Goal: Transaction & Acquisition: Purchase product/service

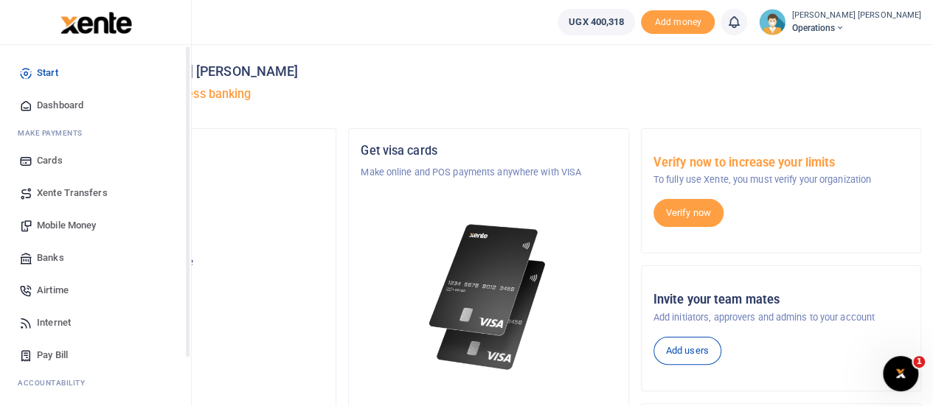
scroll to position [119, 0]
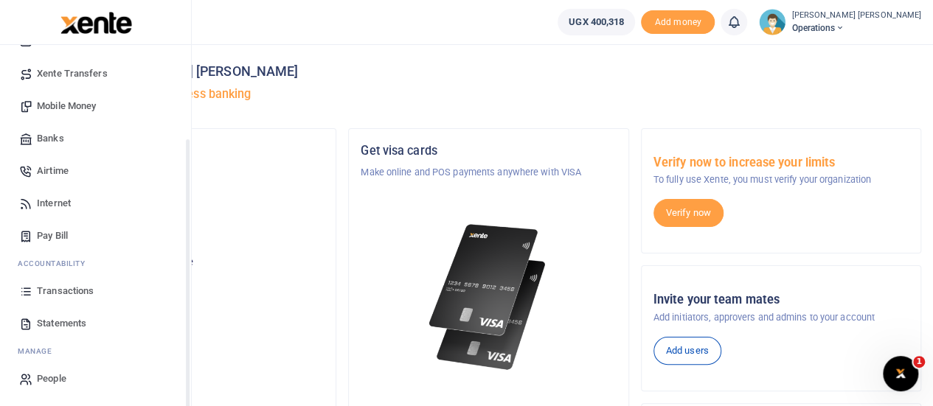
click at [187, 373] on div "Start Dashboard M ake Payments Cards Xente Transfers Mobile Money Banks Airtime…" at bounding box center [95, 167] width 191 height 482
click at [71, 289] on span "Transactions" at bounding box center [65, 291] width 57 height 15
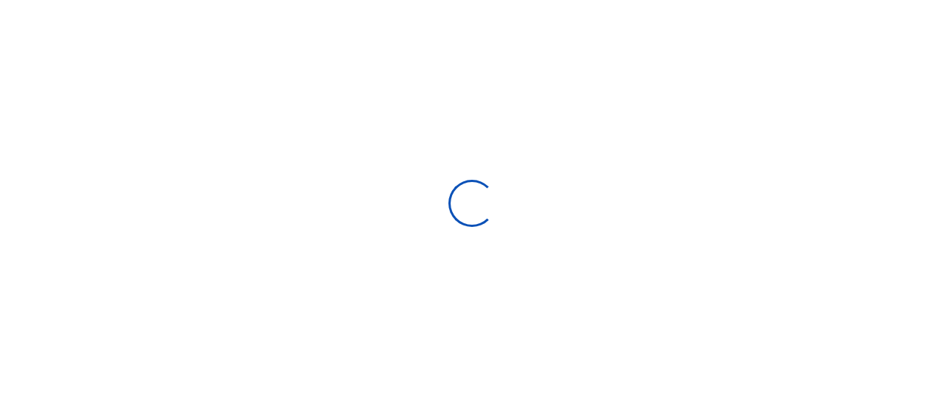
select select
type input "[DATE] - [DATE]"
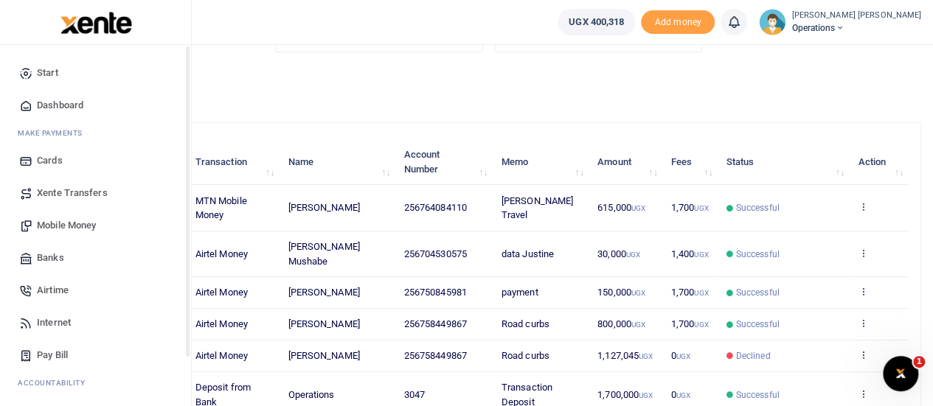
scroll to position [119, 0]
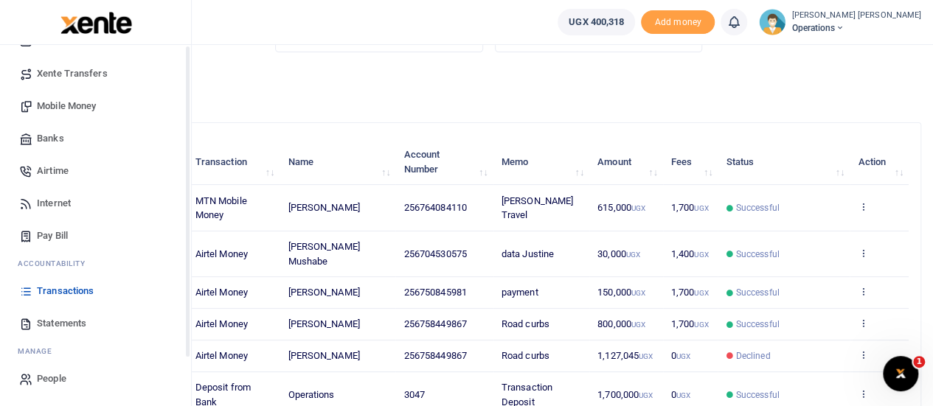
click at [187, 369] on div "Start Dashboard M ake Payments Cards Xente Transfers Mobile Money Banks Airtime…" at bounding box center [95, 167] width 191 height 482
click at [49, 316] on span "Statements" at bounding box center [61, 323] width 49 height 15
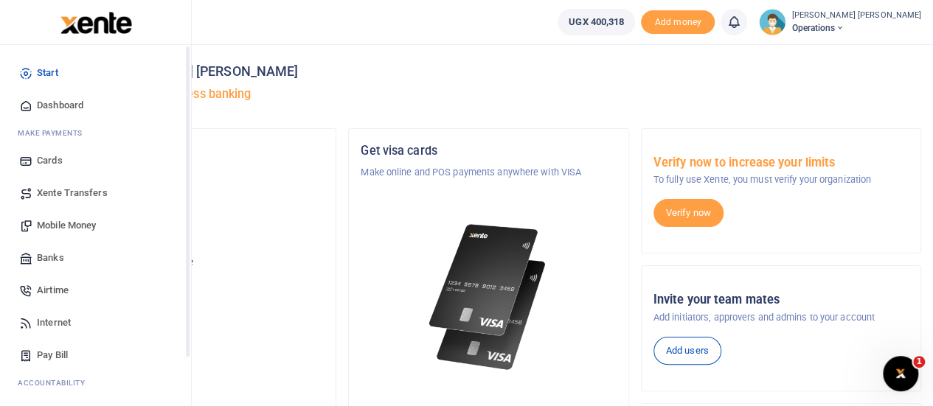
click at [62, 221] on span "Mobile Money" at bounding box center [66, 225] width 59 height 15
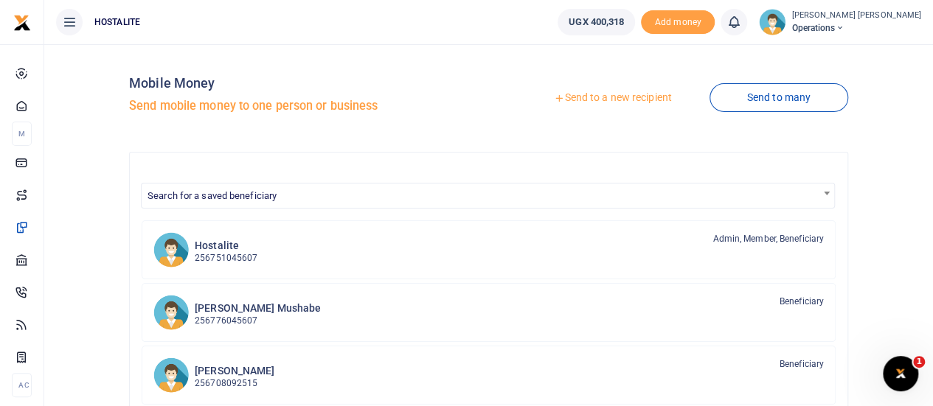
click at [615, 89] on link "Send to a new recipient" at bounding box center [612, 98] width 192 height 27
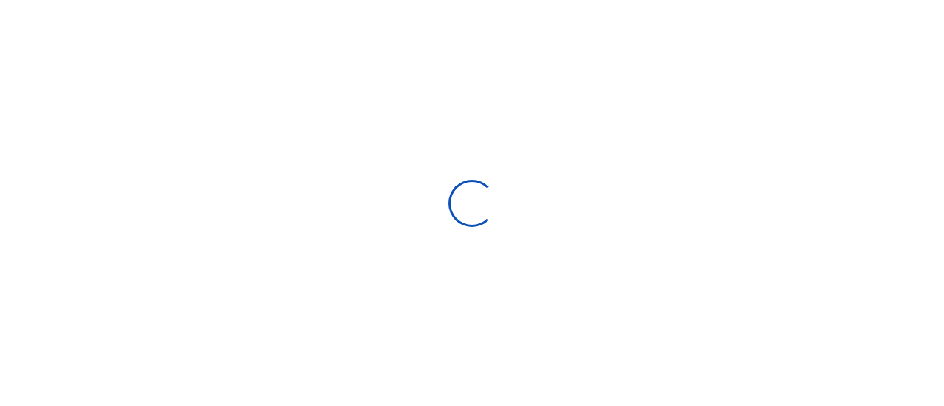
select select
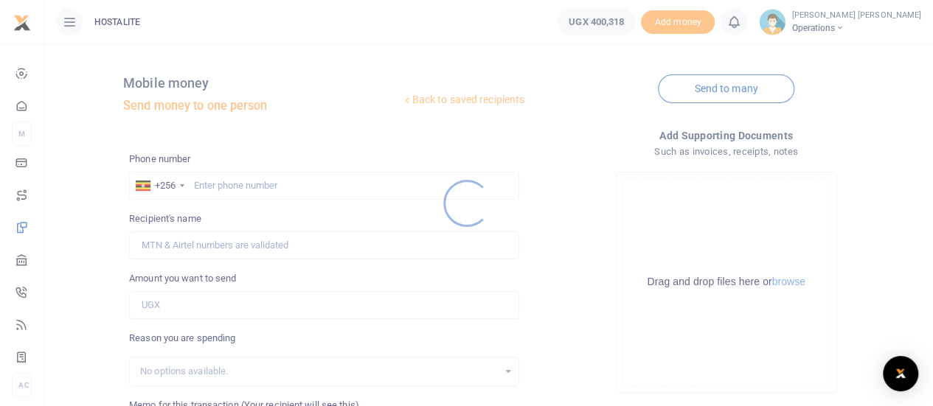
click at [262, 186] on div at bounding box center [466, 203] width 933 height 406
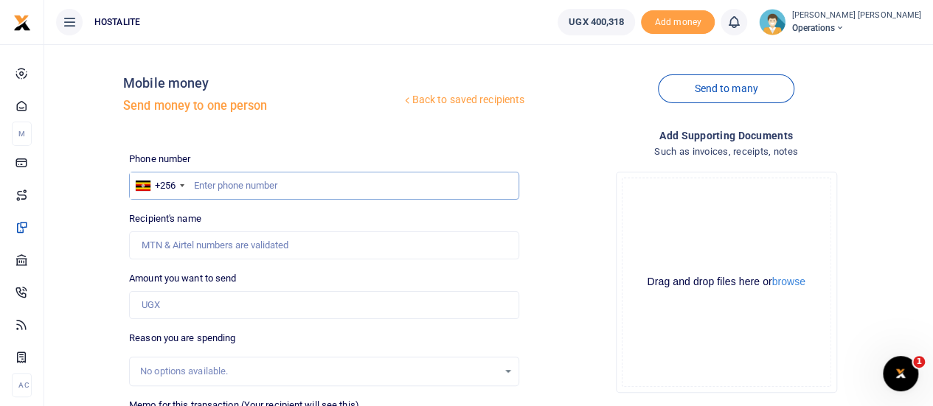
click at [220, 186] on input "text" at bounding box center [324, 186] width 390 height 28
type input "0704530575"
type input "[PERSON_NAME] Mushabe"
type input "390,000"
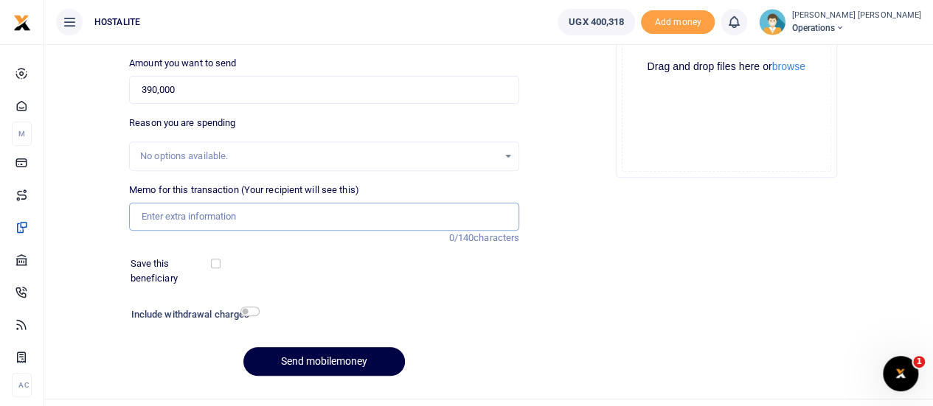
scroll to position [228, 0]
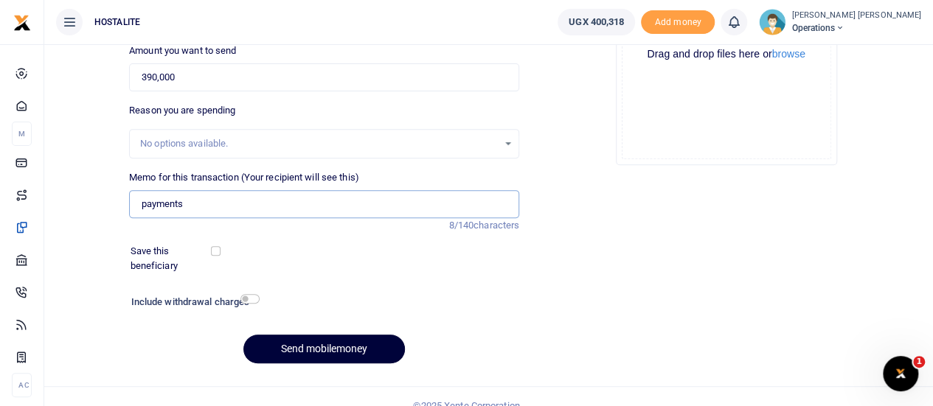
type input "payments"
click at [304, 347] on button "Send mobilemoney" at bounding box center [324, 349] width 162 height 29
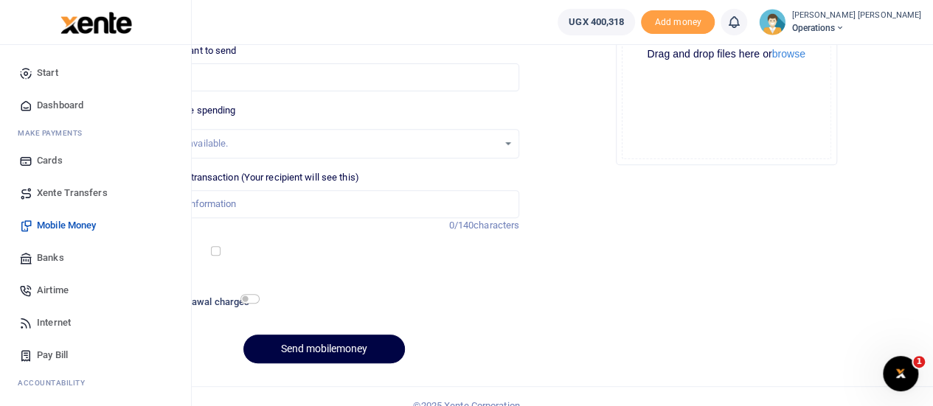
click at [184, 361] on div "Start Dashboard M ake Payments Cards Xente Transfers Mobile Money Banks Airtime…" at bounding box center [95, 286] width 191 height 482
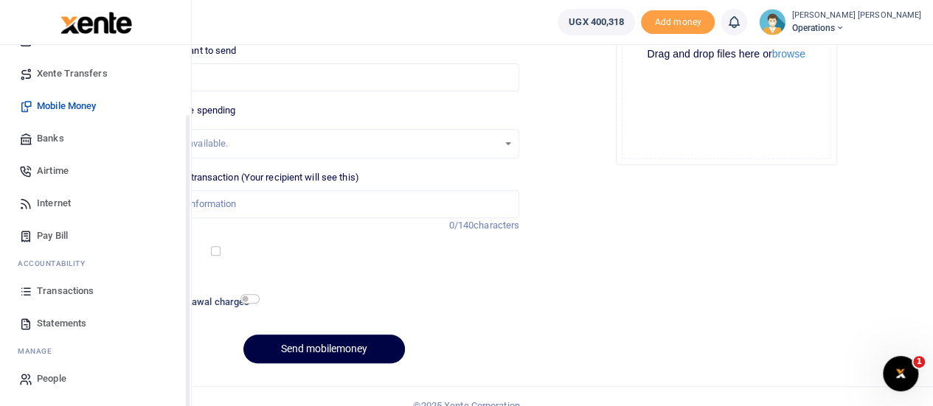
click at [186, 369] on div "Start Dashboard M ake Payments Cards Xente Transfers Mobile Money Banks Airtime…" at bounding box center [95, 167] width 191 height 482
click at [88, 288] on span "Transactions" at bounding box center [65, 291] width 57 height 15
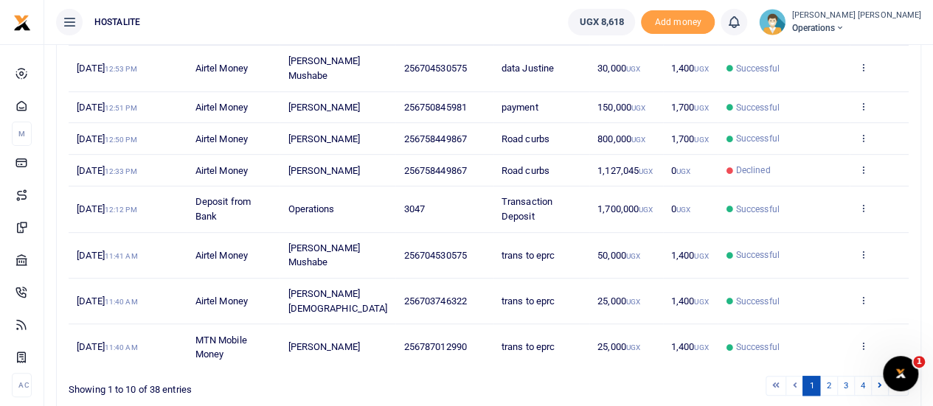
scroll to position [327, 0]
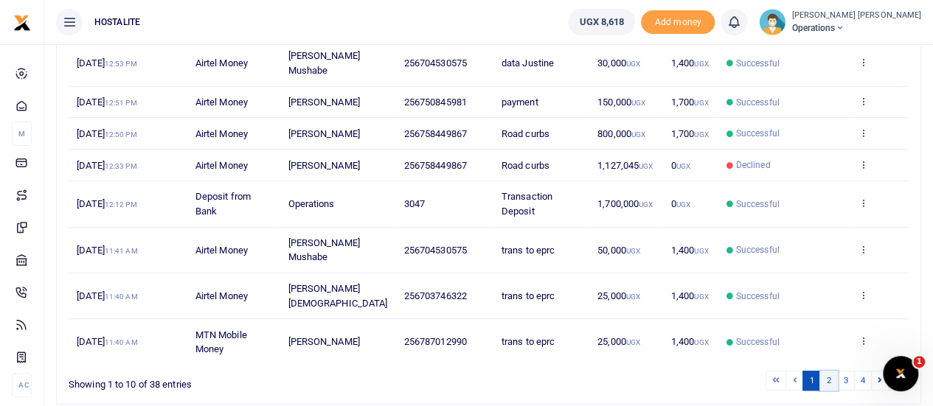
click at [830, 371] on link "2" at bounding box center [828, 381] width 18 height 20
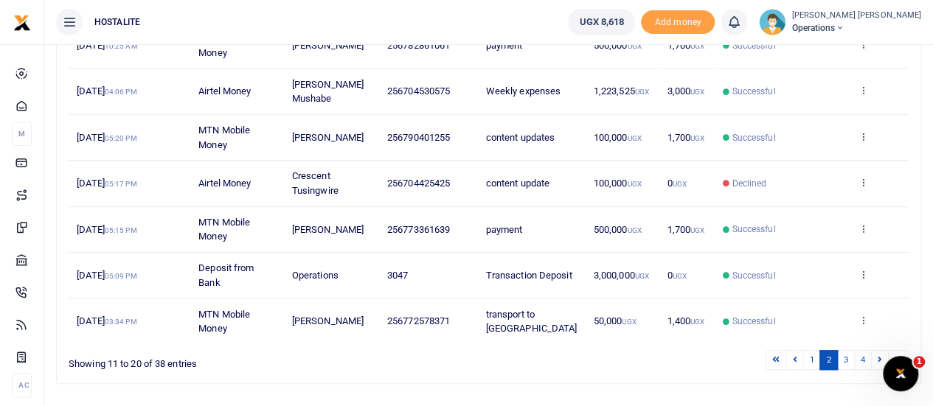
scroll to position [382, 0]
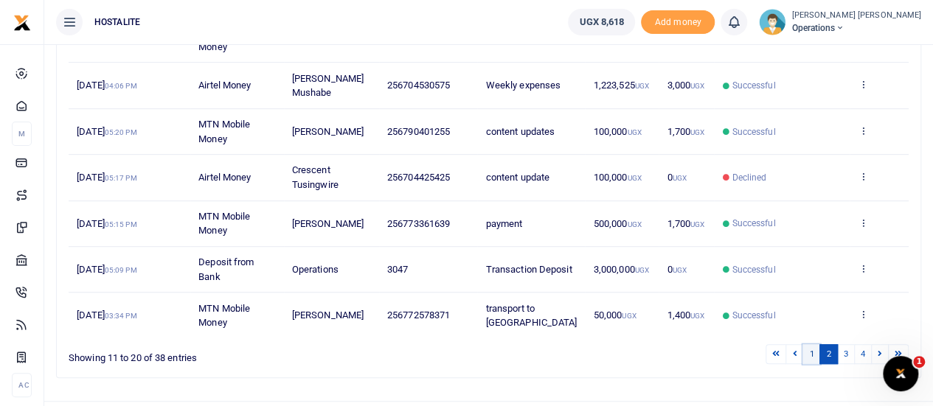
click at [809, 344] on link "1" at bounding box center [811, 354] width 18 height 20
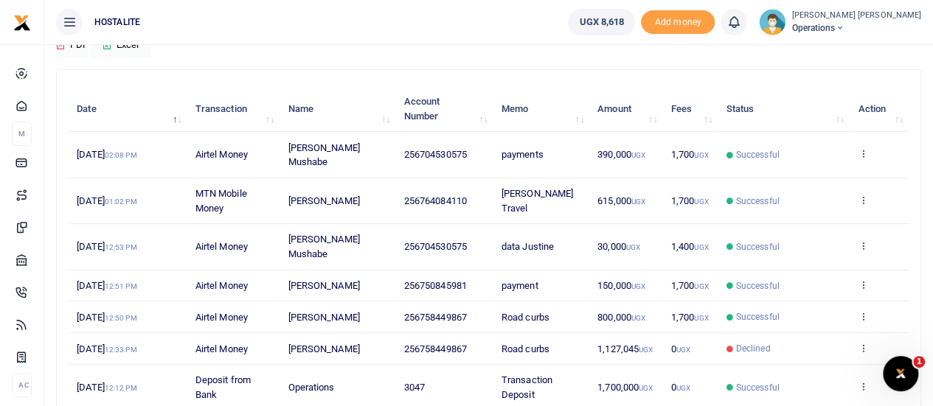
scroll to position [142, 0]
click at [466, 72] on div "Search: Date Transaction Name Account Number Memo Amount Fees Status Action [DA…" at bounding box center [489, 331] width 864 height 518
click at [460, 46] on div "Download PDF Excel" at bounding box center [488, 38] width 865 height 41
